Goal: Information Seeking & Learning: Learn about a topic

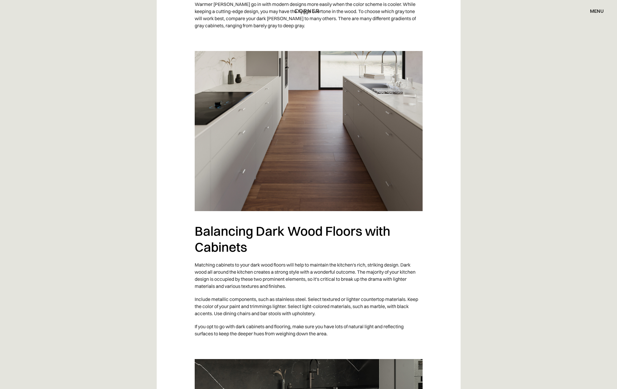
scroll to position [895, 0]
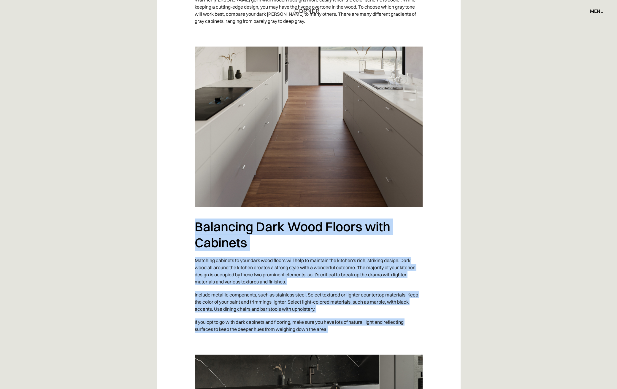
drag, startPoint x: 348, startPoint y: 330, endPoint x: 191, endPoint y: 232, distance: 185.4
click at [191, 232] on div "Dark wood kitchen floors make a solid base for any kitchen design. They courage…" at bounding box center [309, 106] width 304 height 1277
click at [258, 249] on h2 "Balancing Dark Wood Floors with Cabinets" at bounding box center [309, 235] width 228 height 32
drag, startPoint x: 194, startPoint y: 223, endPoint x: 383, endPoint y: 326, distance: 215.4
click at [383, 326] on div "Dark wood kitchen floors make a solid base for any kitchen design. They courage…" at bounding box center [309, 106] width 304 height 1277
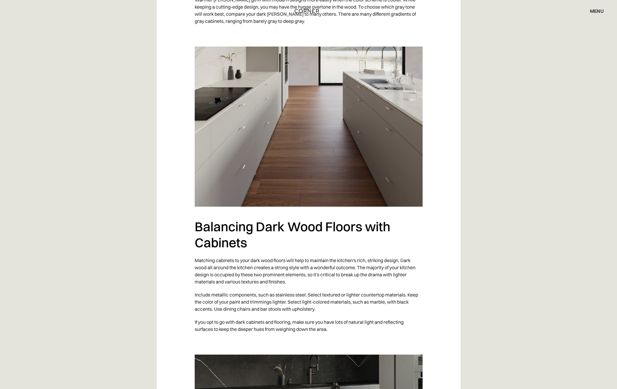
click at [383, 332] on p "If you opt to go with dark cabinets and flooring, make sure you have lots of na…" at bounding box center [309, 326] width 228 height 20
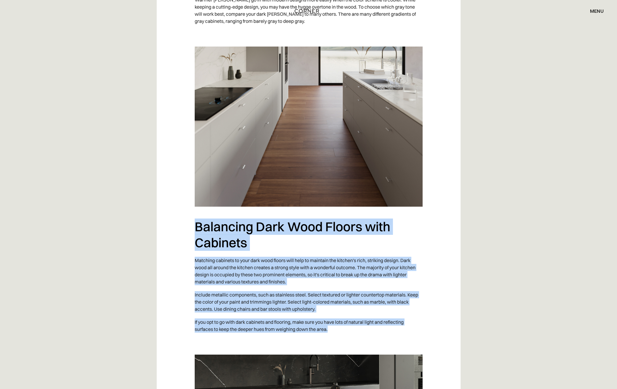
drag, startPoint x: 349, startPoint y: 330, endPoint x: 189, endPoint y: 222, distance: 194.0
click at [189, 222] on div "Dark wood kitchen floors make a solid base for any kitchen design. They courage…" at bounding box center [309, 106] width 304 height 1277
click at [273, 250] on h2 "Balancing Dark Wood Floors with Cabinets" at bounding box center [309, 235] width 228 height 32
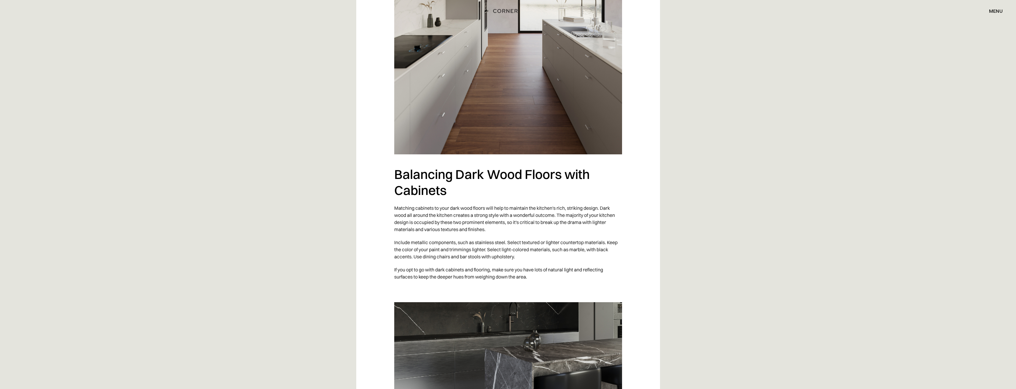
scroll to position [808, 0]
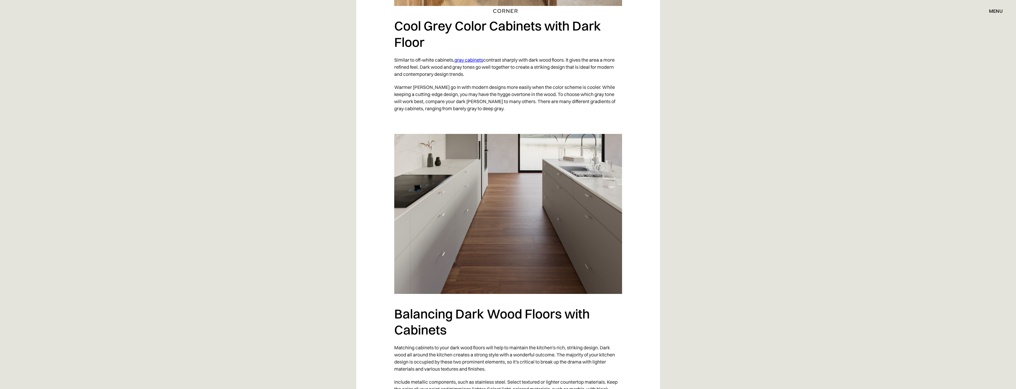
drag, startPoint x: 519, startPoint y: 60, endPoint x: 577, endPoint y: 72, distance: 59.1
click at [577, 72] on p "Similar to off-white cabinets, gray cabinets contrast sharply with dark wood fl…" at bounding box center [508, 66] width 228 height 27
click at [571, 79] on p "Similar to off-white cabinets, gray cabinets contrast sharply with dark wood fl…" at bounding box center [508, 66] width 228 height 27
drag, startPoint x: 422, startPoint y: 66, endPoint x: 478, endPoint y: 76, distance: 56.9
click at [478, 76] on p "Similar to off-white cabinets, gray cabinets contrast sharply with dark wood fl…" at bounding box center [508, 66] width 228 height 27
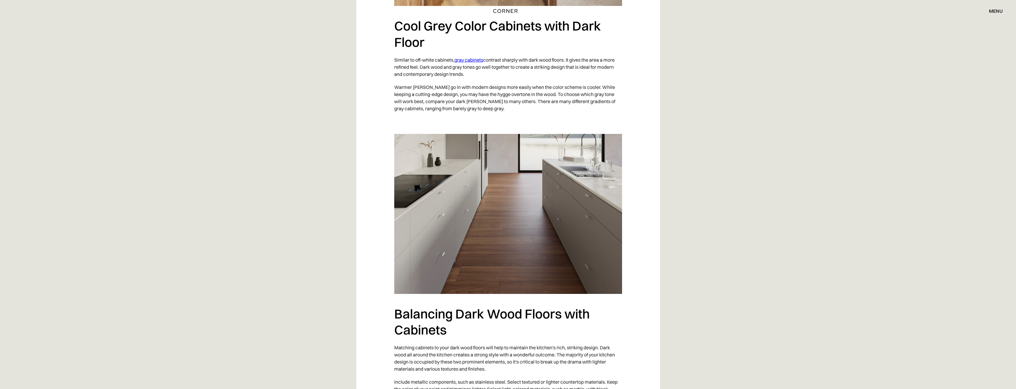
click at [478, 76] on p "Similar to off-white cabinets, gray cabinets contrast sharply with dark wood fl…" at bounding box center [508, 66] width 228 height 27
drag, startPoint x: 494, startPoint y: 66, endPoint x: 541, endPoint y: 76, distance: 48.0
click at [540, 76] on p "Similar to off-white cabinets, gray cabinets contrast sharply with dark wood fl…" at bounding box center [508, 66] width 228 height 27
click at [541, 76] on p "Similar to off-white cabinets, gray cabinets contrast sharply with dark wood fl…" at bounding box center [508, 66] width 228 height 27
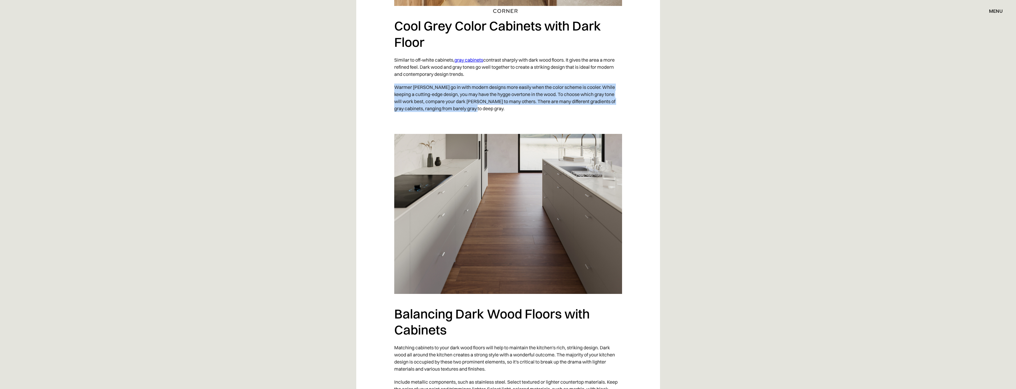
drag, startPoint x: 395, startPoint y: 86, endPoint x: 488, endPoint y: 109, distance: 95.5
click at [488, 109] on p "Warmer [PERSON_NAME] go in with modern designs more easily when the color schem…" at bounding box center [508, 98] width 228 height 34
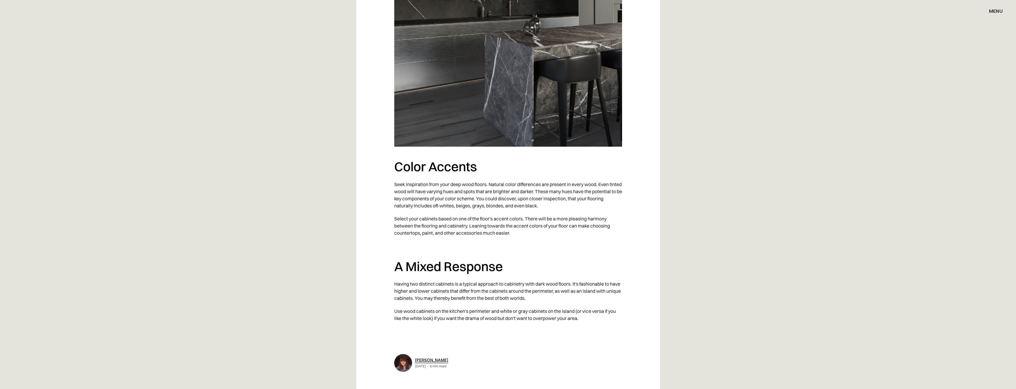
scroll to position [1253, 0]
